Goal: Check status: Check status

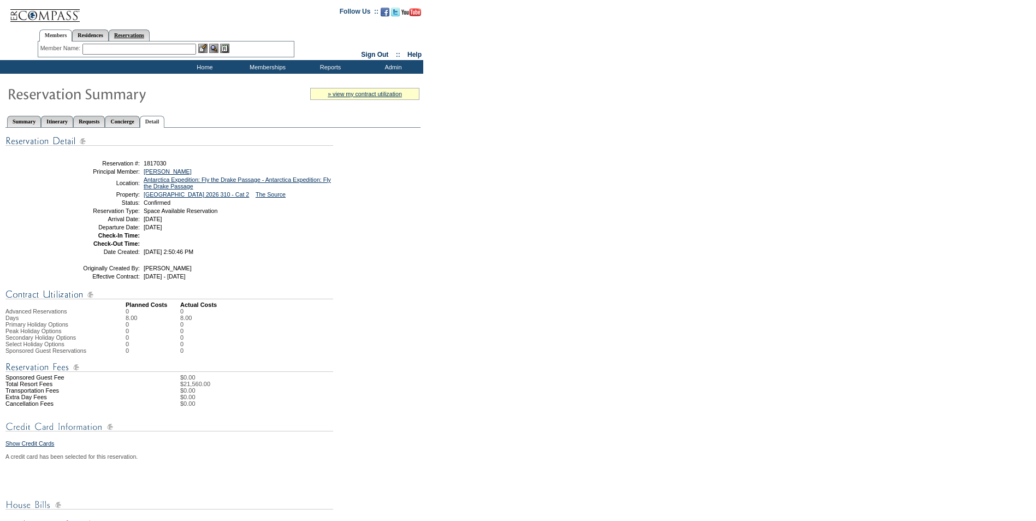
click at [138, 37] on link "Reservations" at bounding box center [129, 35] width 41 height 11
click at [95, 49] on input "text" at bounding box center [104, 49] width 48 height 11
paste input "1818397"
type input "1818397"
click at [137, 47] on img at bounding box center [134, 48] width 9 height 9
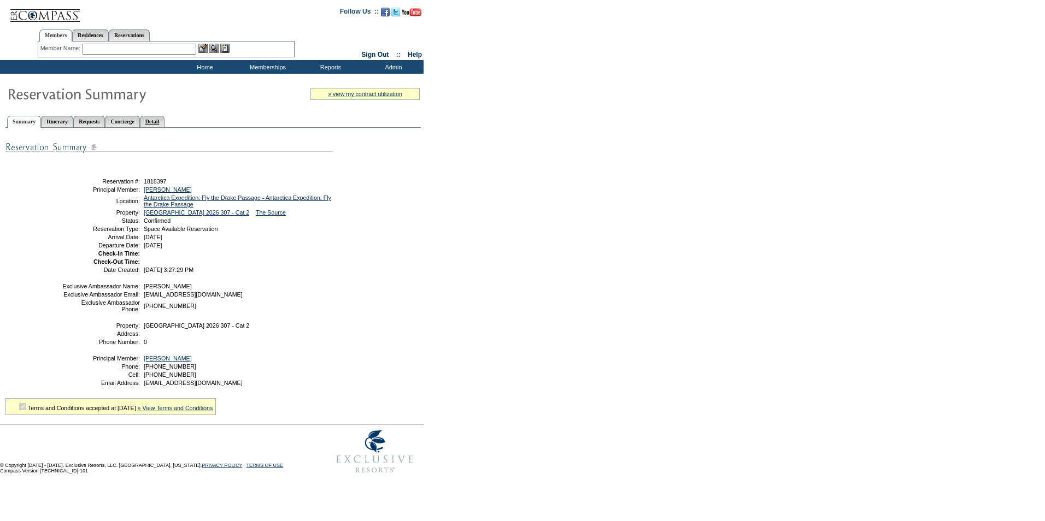
drag, startPoint x: 180, startPoint y: 123, endPoint x: 202, endPoint y: 131, distance: 23.3
click at [165, 122] on link "Detail" at bounding box center [152, 121] width 25 height 11
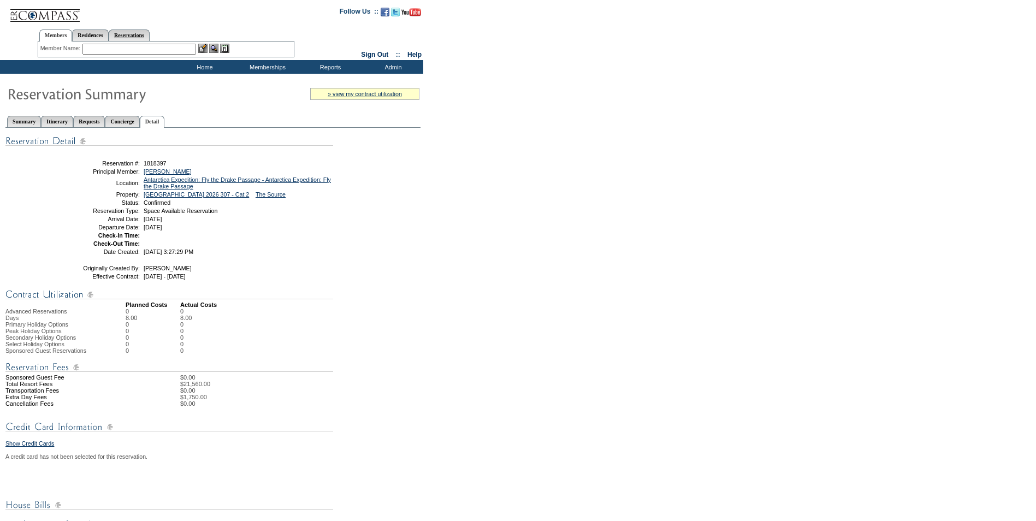
click at [148, 35] on link "Reservations" at bounding box center [129, 35] width 41 height 11
click at [102, 48] on input "text" at bounding box center [104, 49] width 48 height 11
paste input "1816097"
type input "1816097"
click at [137, 50] on img at bounding box center [134, 48] width 9 height 9
